Goal: Find specific page/section: Find specific page/section

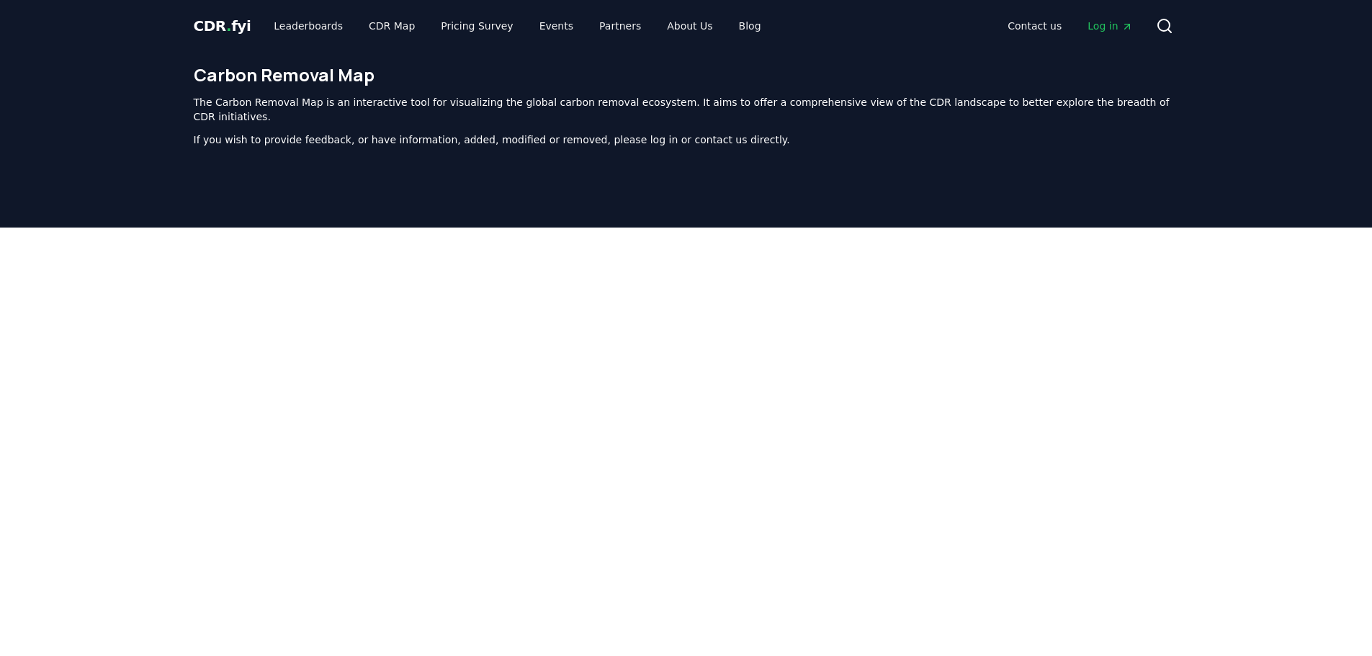
scroll to position [444, 0]
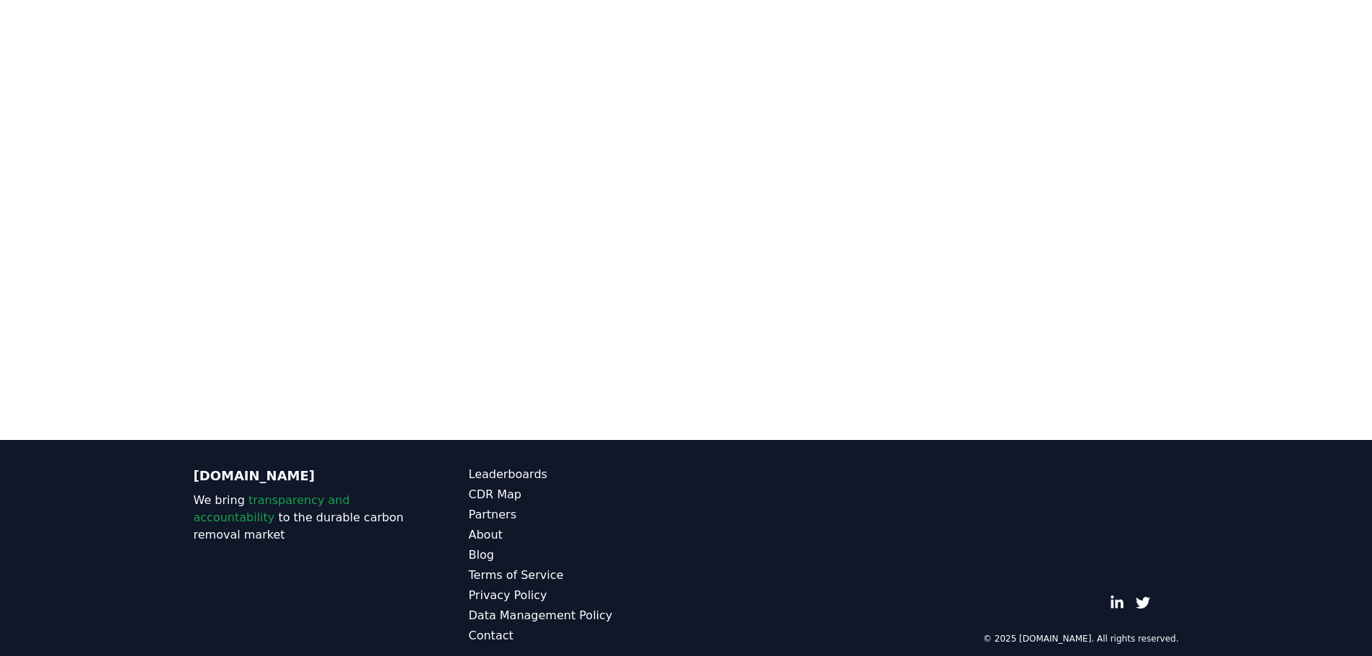
click at [107, 222] on div at bounding box center [686, 112] width 1372 height 656
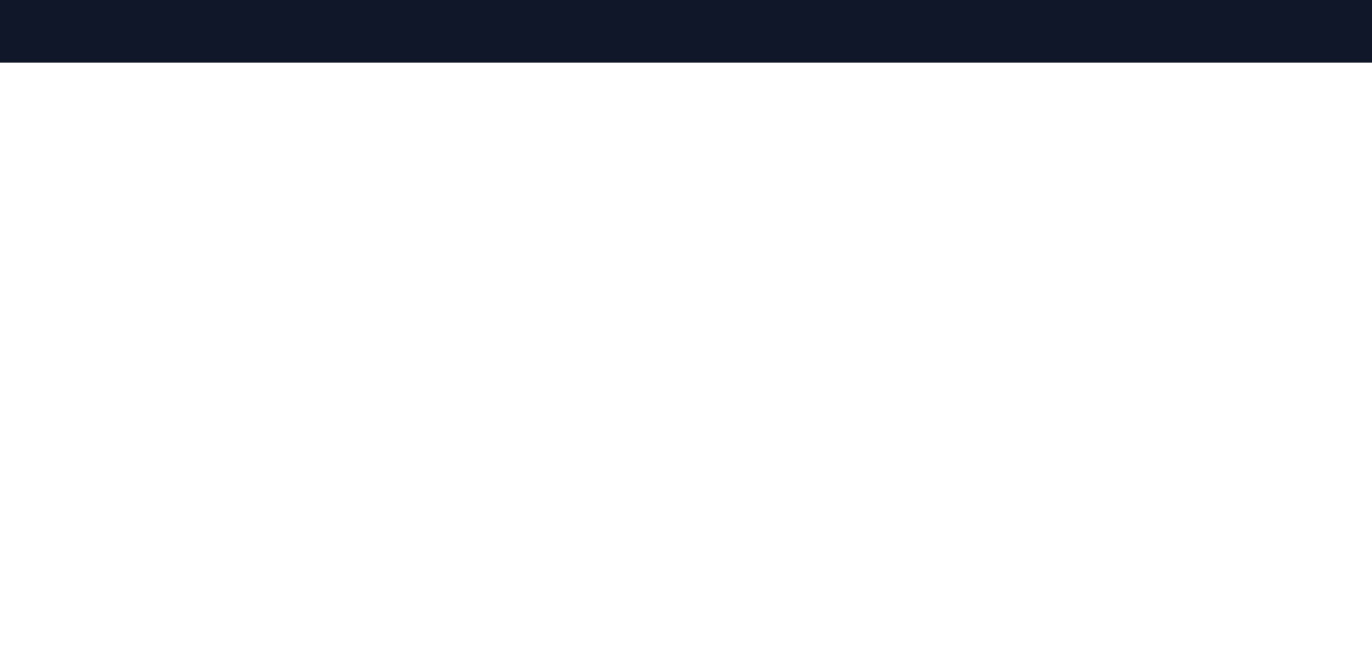
scroll to position [212, 0]
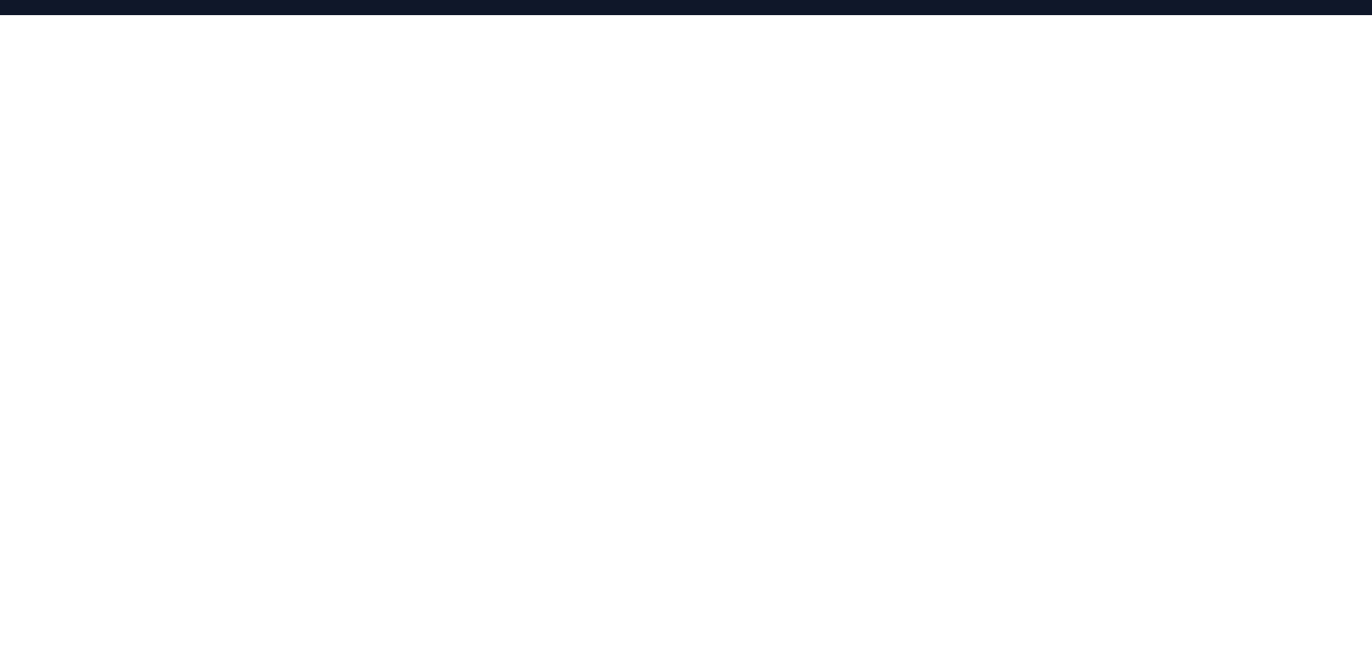
click at [78, 243] on div at bounding box center [686, 343] width 1372 height 656
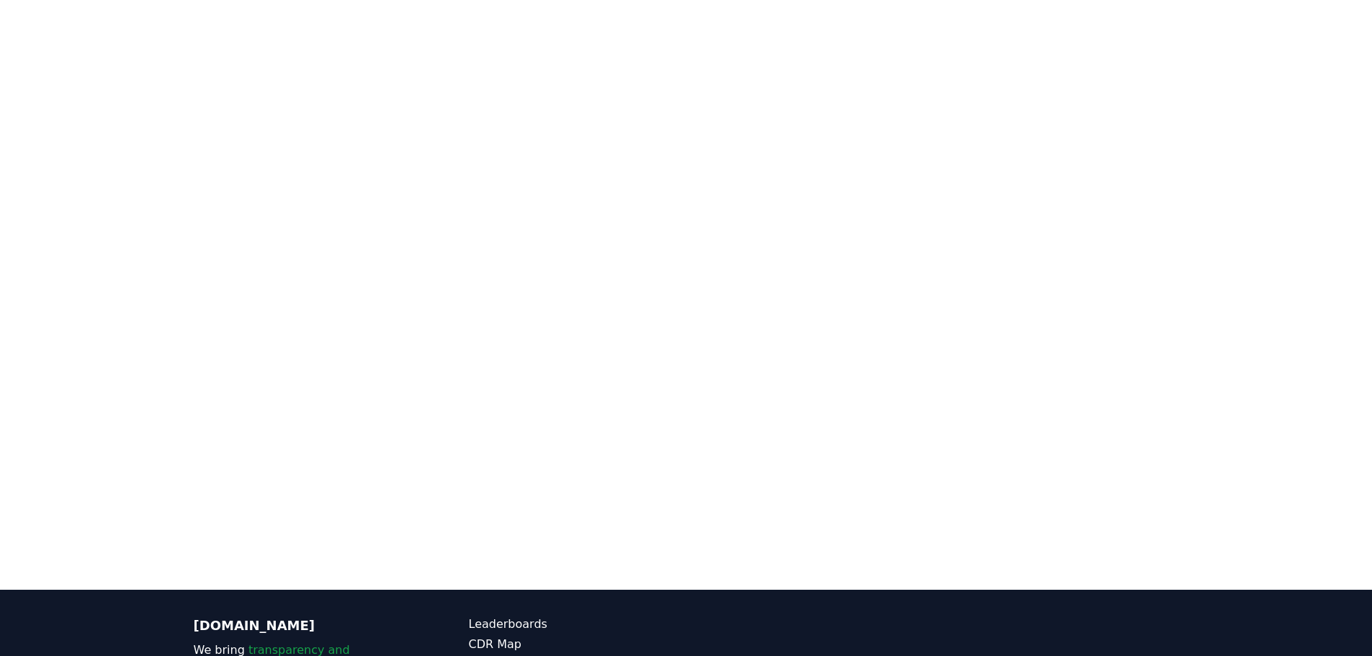
scroll to position [335, 0]
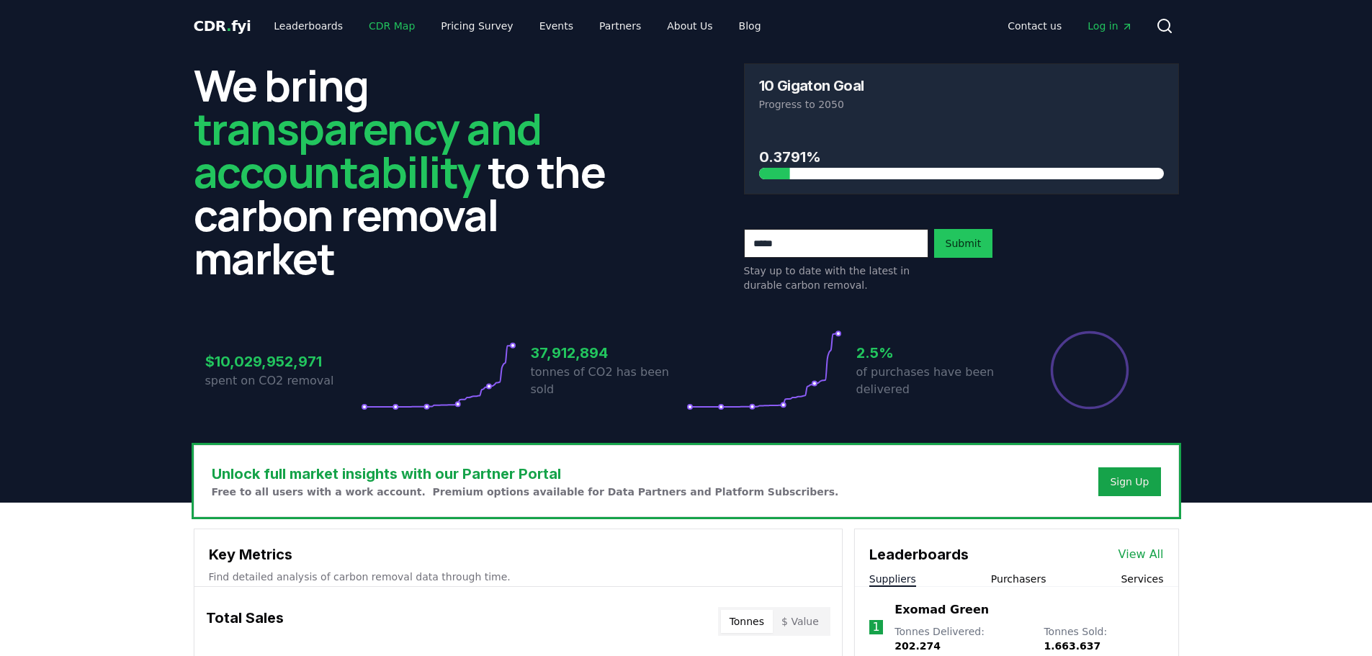
click at [380, 28] on link "CDR Map" at bounding box center [391, 26] width 69 height 26
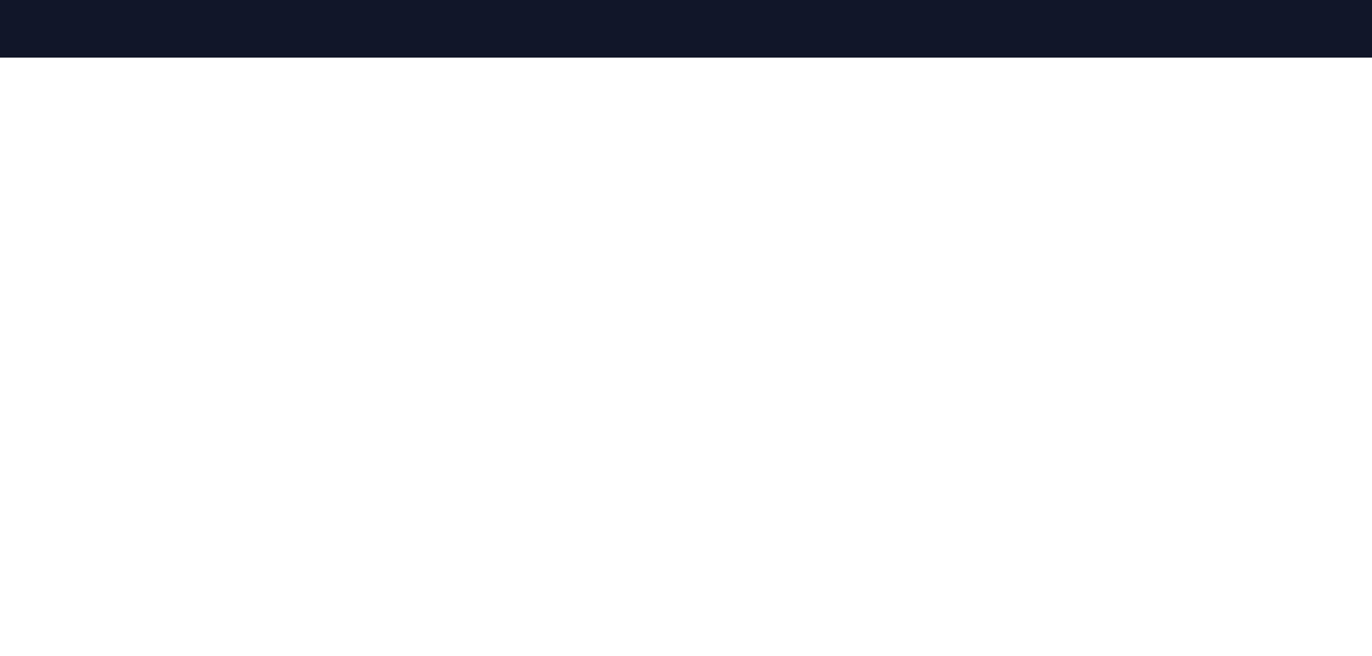
scroll to position [169, 0]
